Goal: Navigation & Orientation: Find specific page/section

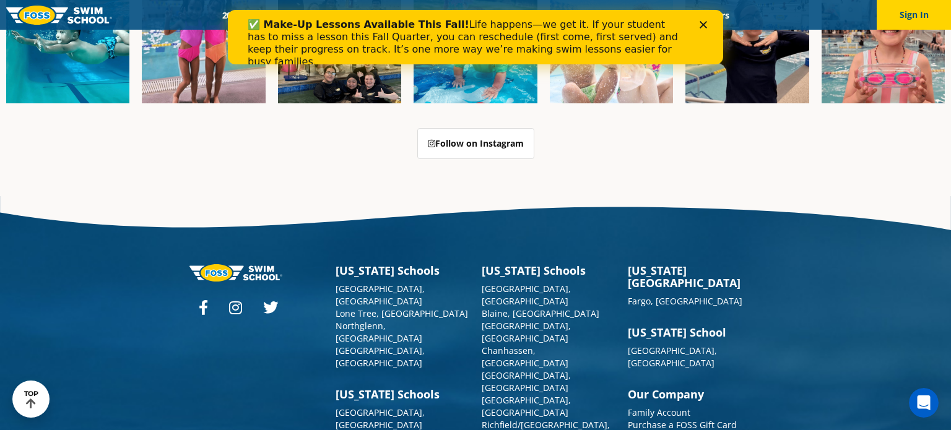
scroll to position [3149, 0]
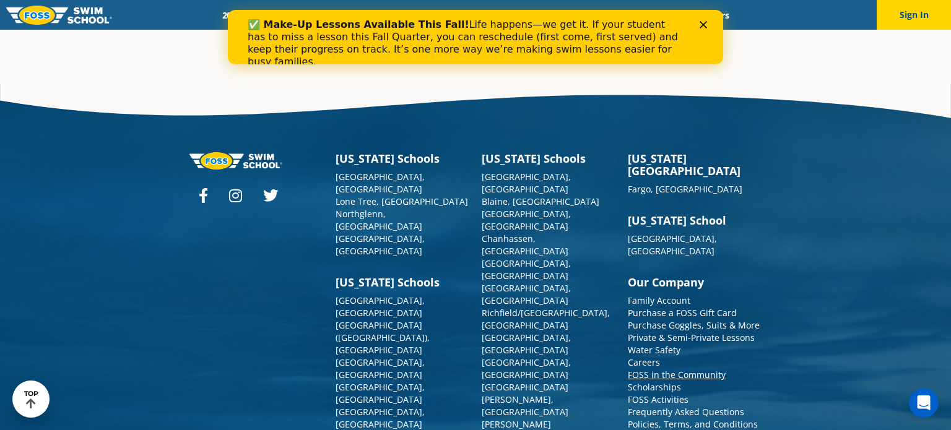
click at [704, 369] on link "FOSS in the Community" at bounding box center [677, 375] width 98 height 12
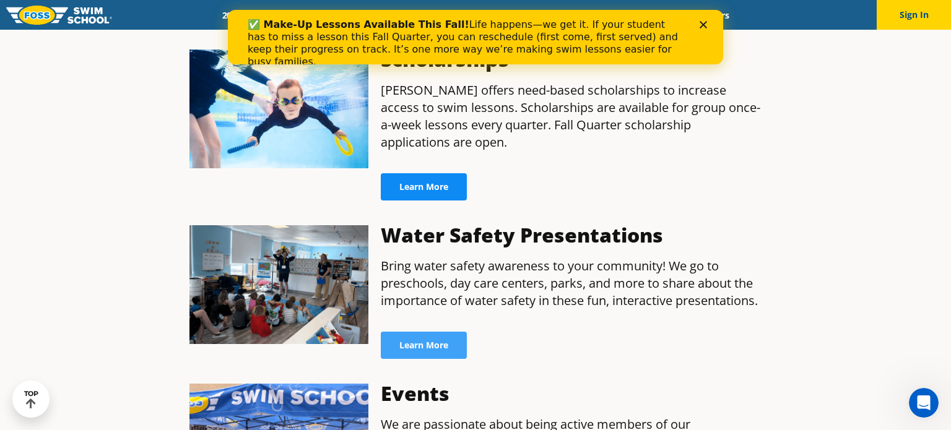
click at [414, 183] on span "Learn More" at bounding box center [423, 187] width 49 height 9
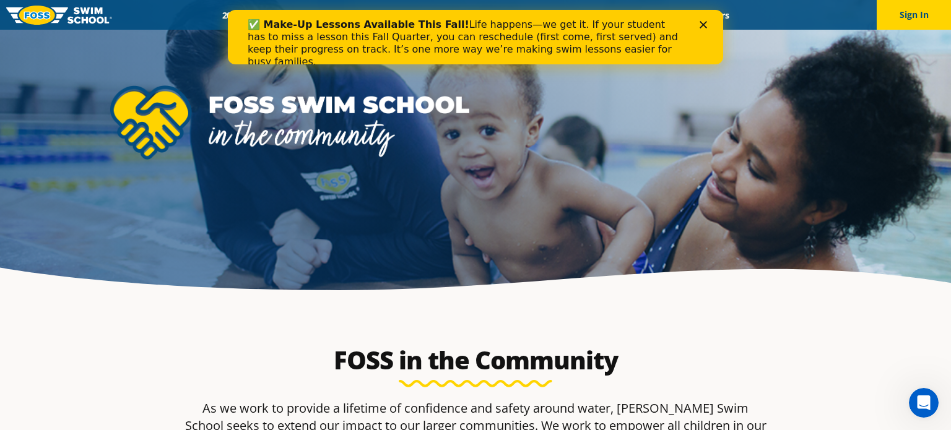
click at [50, 21] on img at bounding box center [59, 15] width 106 height 19
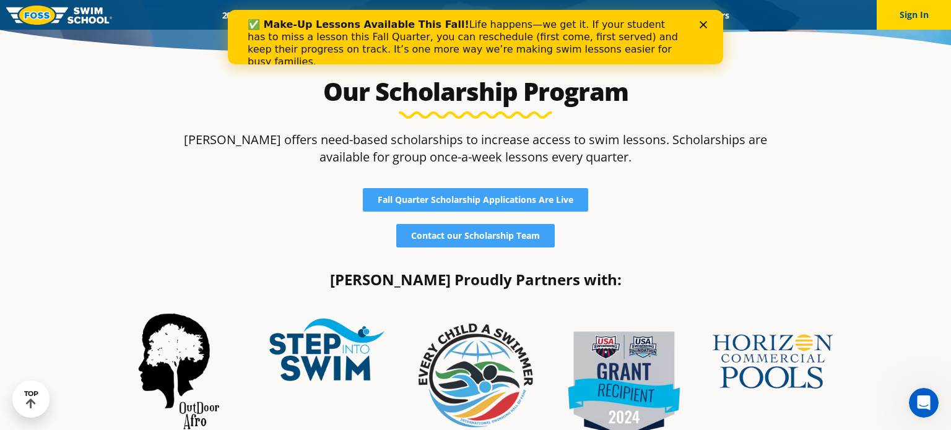
click at [710, 23] on div "Close" at bounding box center [706, 24] width 12 height 7
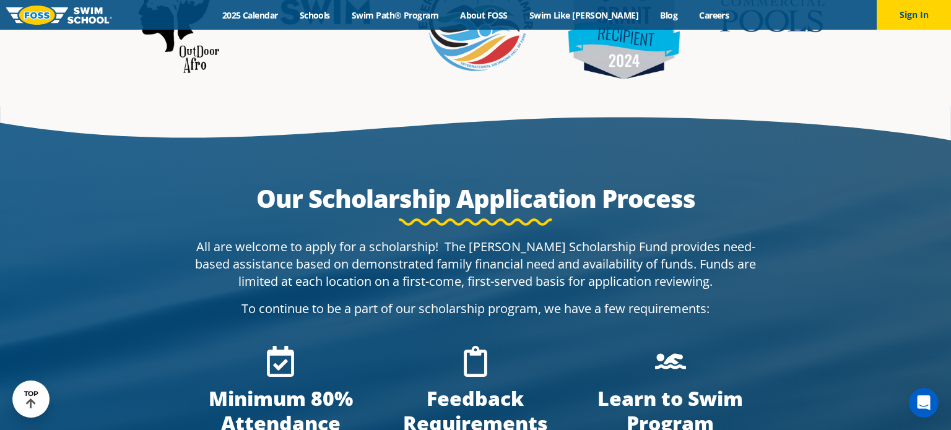
scroll to position [616, 0]
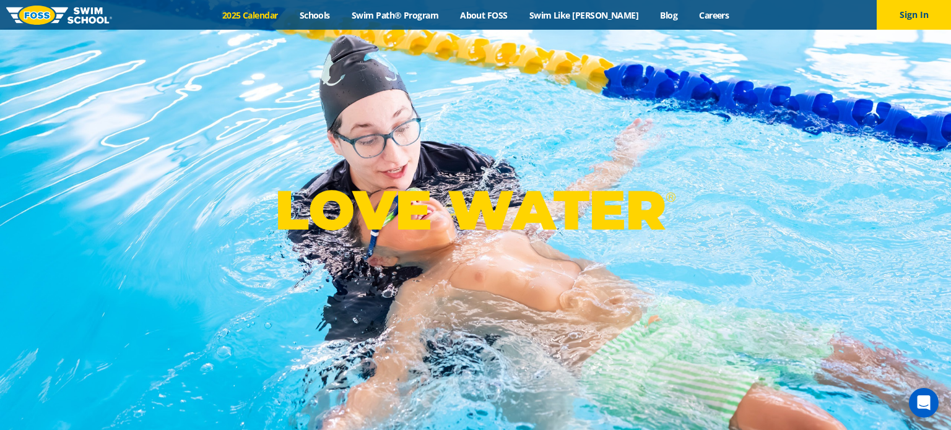
click at [272, 14] on link "2025 Calendar" at bounding box center [249, 15] width 77 height 12
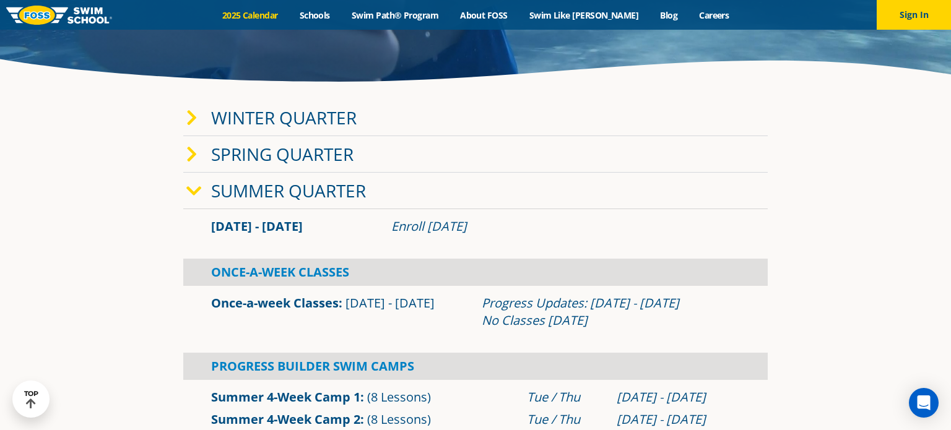
scroll to position [211, 0]
